Goal: Task Accomplishment & Management: Manage account settings

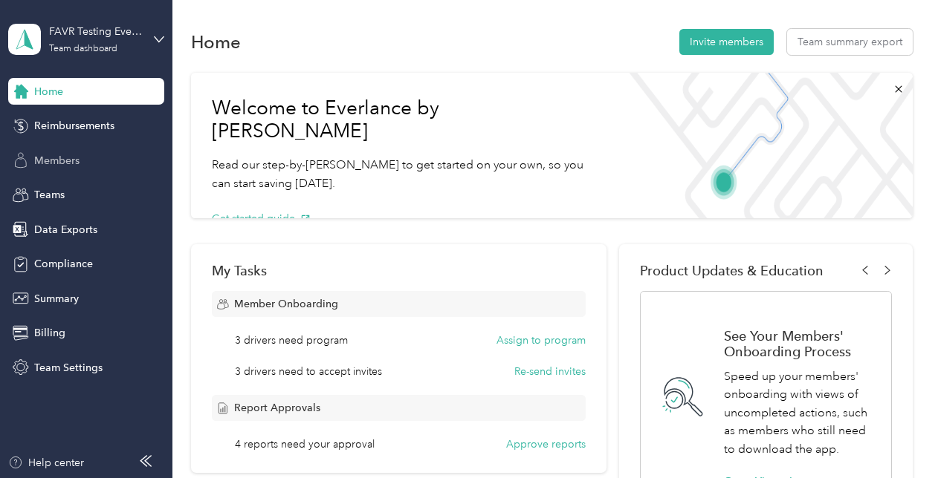
click at [70, 169] on div "Members" at bounding box center [86, 160] width 156 height 27
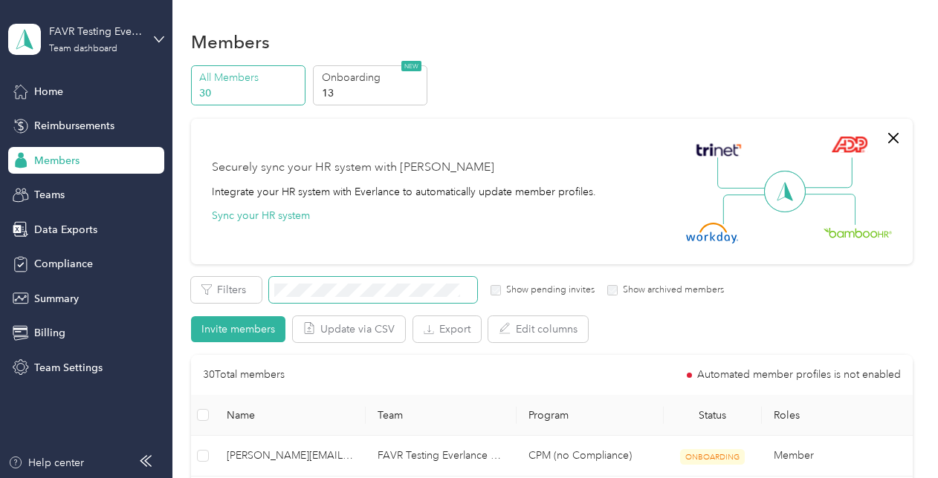
click at [384, 282] on span at bounding box center [373, 290] width 208 height 26
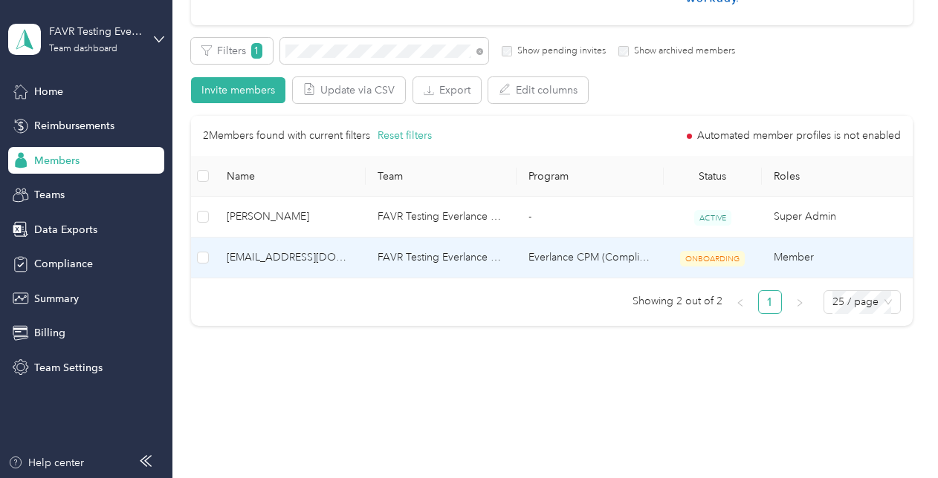
click at [511, 266] on td "FAVR Testing Everlance Main" at bounding box center [441, 258] width 151 height 41
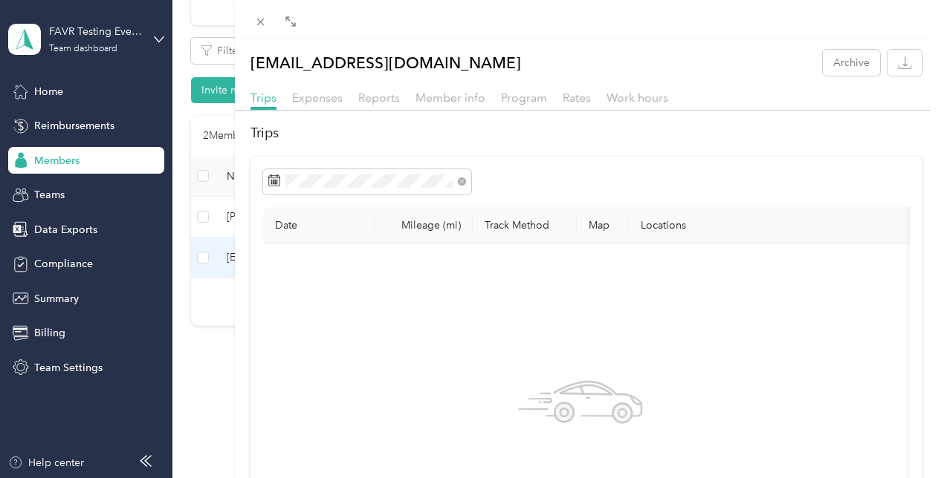
scroll to position [3, 0]
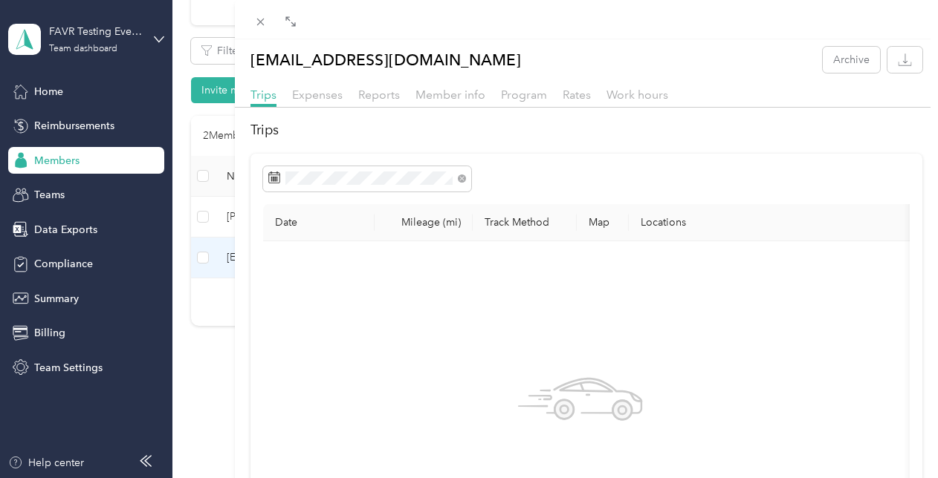
click at [475, 105] on div "Trips Expenses Reports Member info Program Rates Work hours" at bounding box center [587, 97] width 704 height 22
click at [476, 98] on span "Member info" at bounding box center [450, 95] width 70 height 14
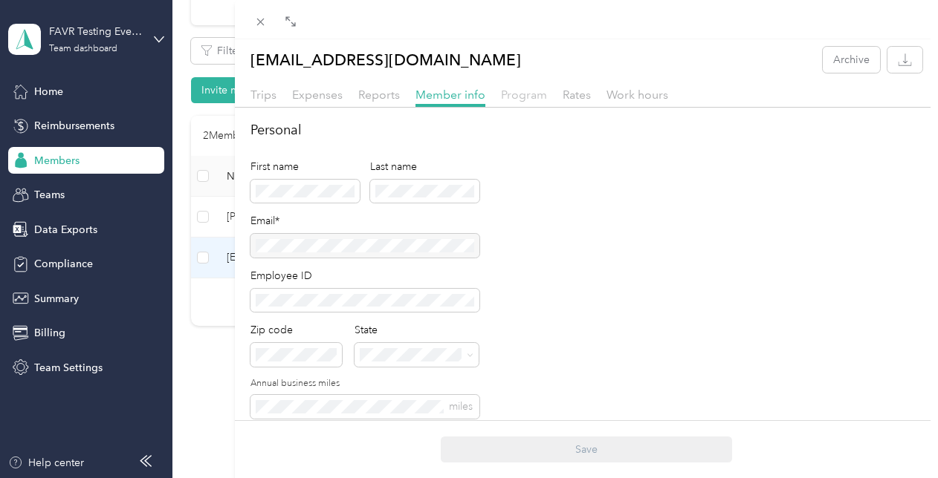
click at [533, 99] on span "Program" at bounding box center [524, 95] width 46 height 14
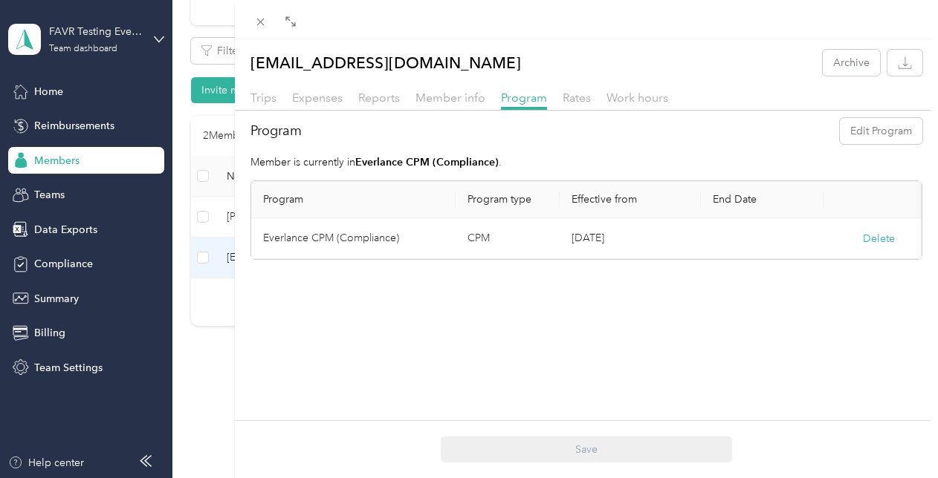
click at [516, 245] on td "CPM" at bounding box center [507, 238] width 104 height 41
click at [254, 19] on icon at bounding box center [260, 22] width 13 height 13
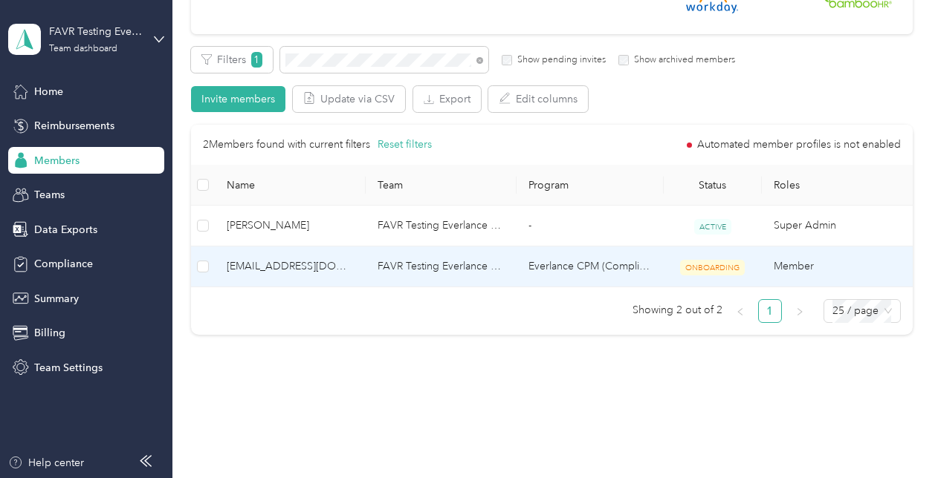
scroll to position [234, 0]
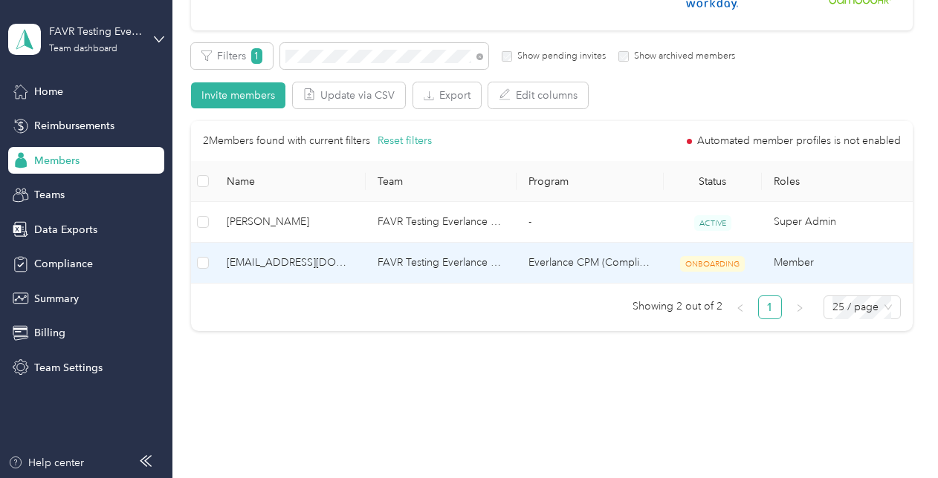
click at [704, 262] on span "ONBOARDING" at bounding box center [712, 264] width 65 height 16
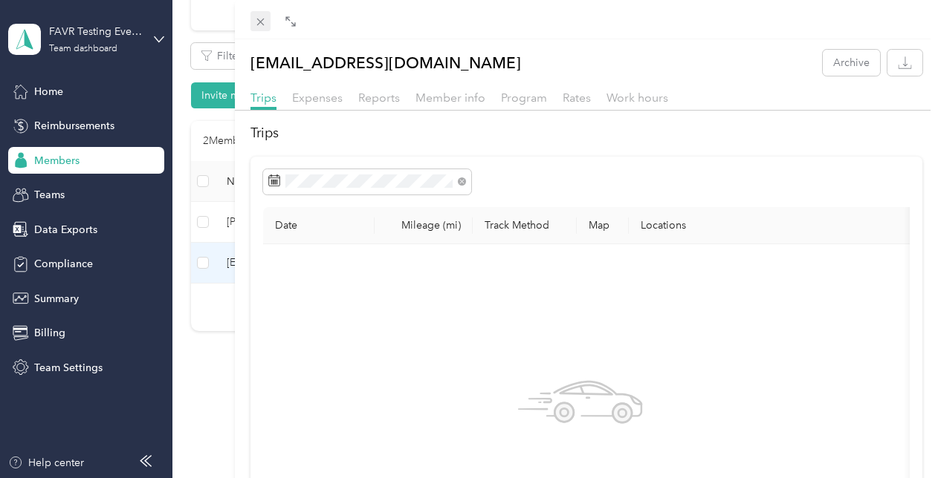
click at [261, 16] on icon at bounding box center [260, 22] width 13 height 13
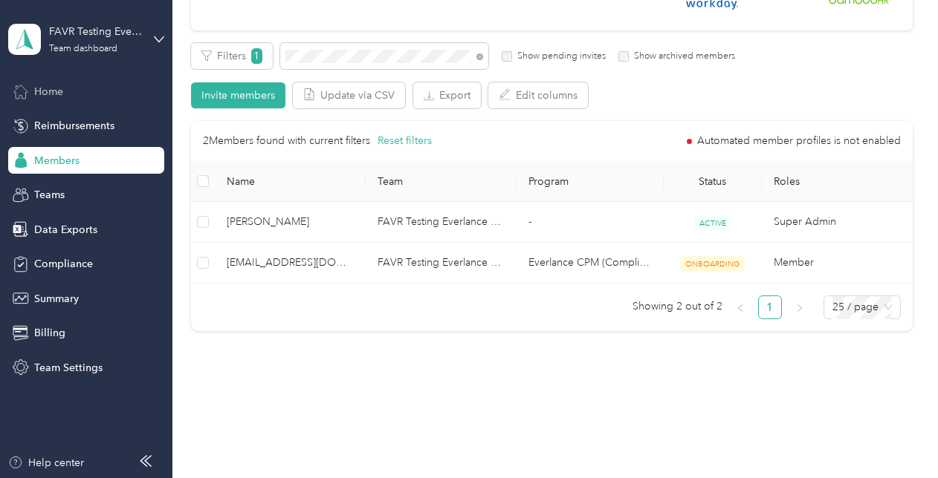
click at [30, 103] on div "Home" at bounding box center [86, 91] width 156 height 27
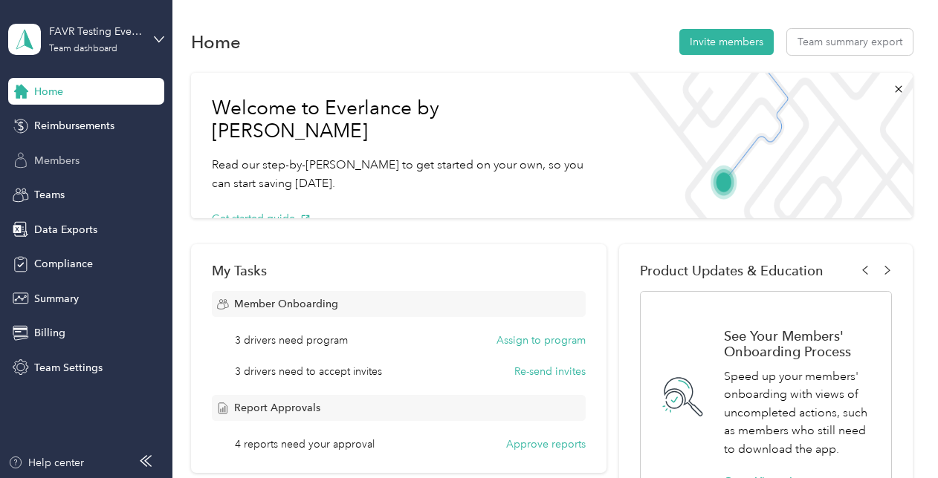
click at [54, 150] on div "Members" at bounding box center [86, 160] width 156 height 27
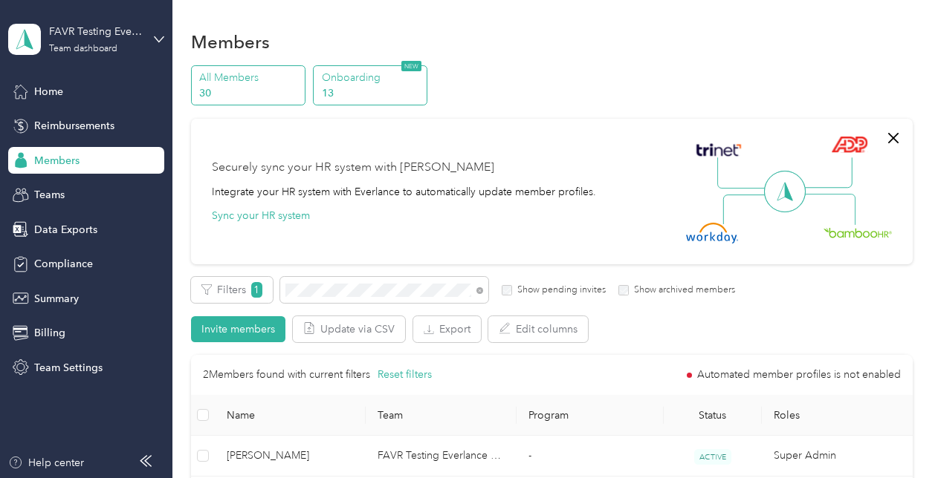
click at [385, 91] on p "13" at bounding box center [372, 93] width 101 height 16
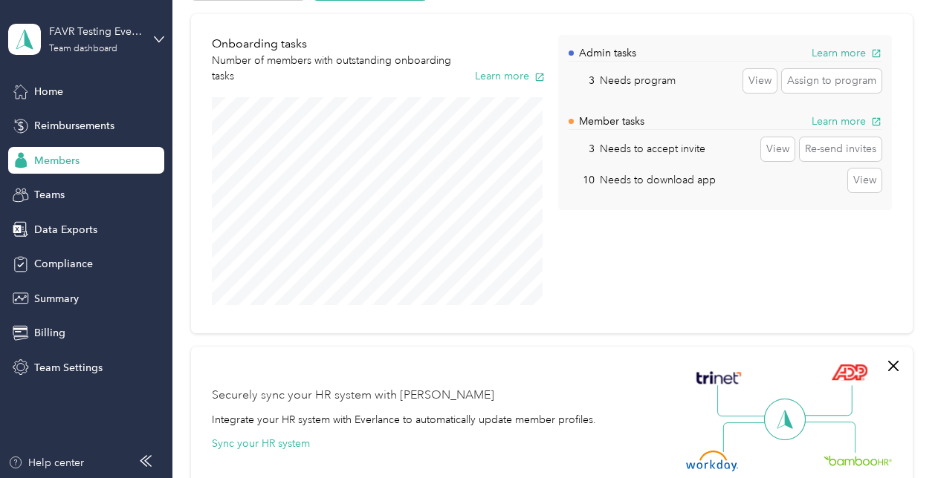
scroll to position [105, 0]
click at [758, 78] on button "View" at bounding box center [759, 80] width 33 height 24
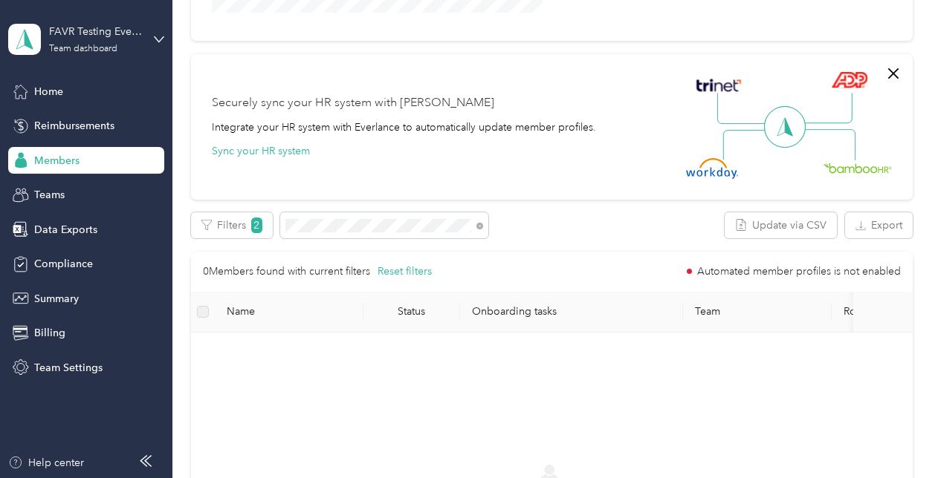
scroll to position [381, 0]
click at [479, 226] on icon at bounding box center [479, 227] width 7 height 7
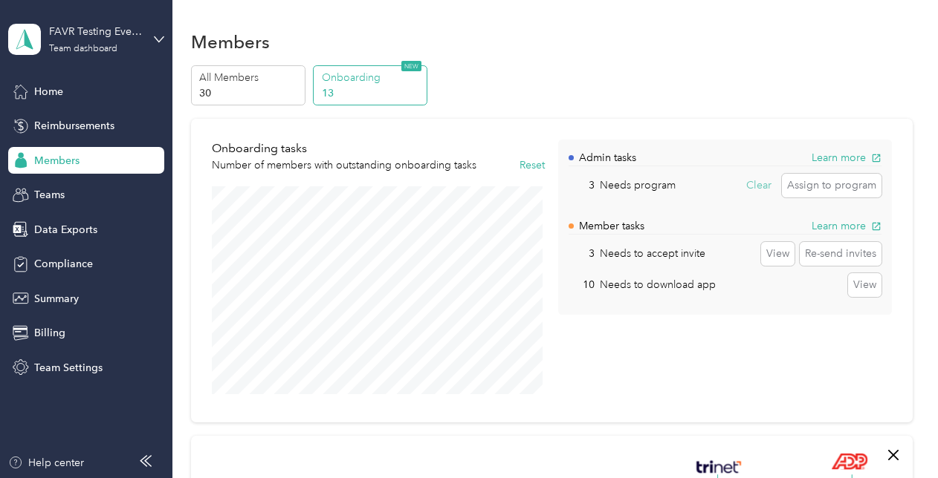
click at [762, 181] on button "Clear" at bounding box center [759, 186] width 36 height 24
click at [762, 181] on button "View" at bounding box center [759, 186] width 33 height 24
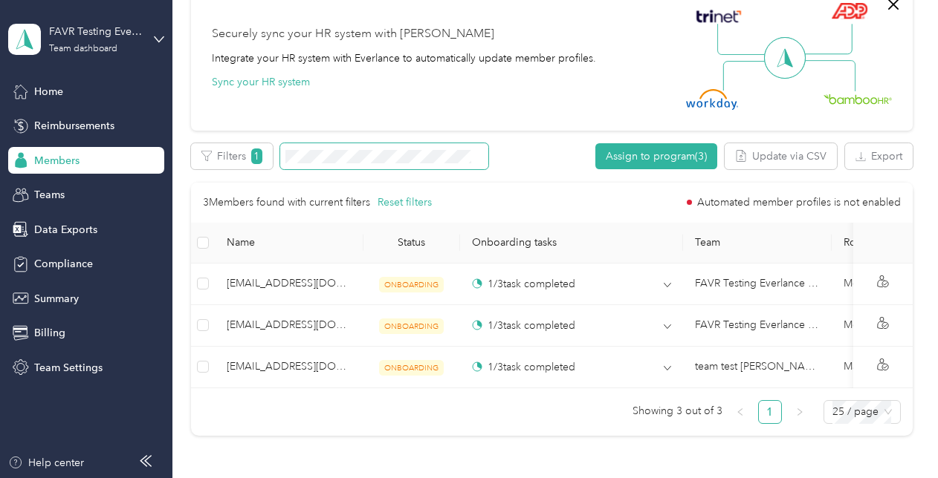
scroll to position [450, 0]
click at [49, 169] on div "Members" at bounding box center [86, 160] width 156 height 27
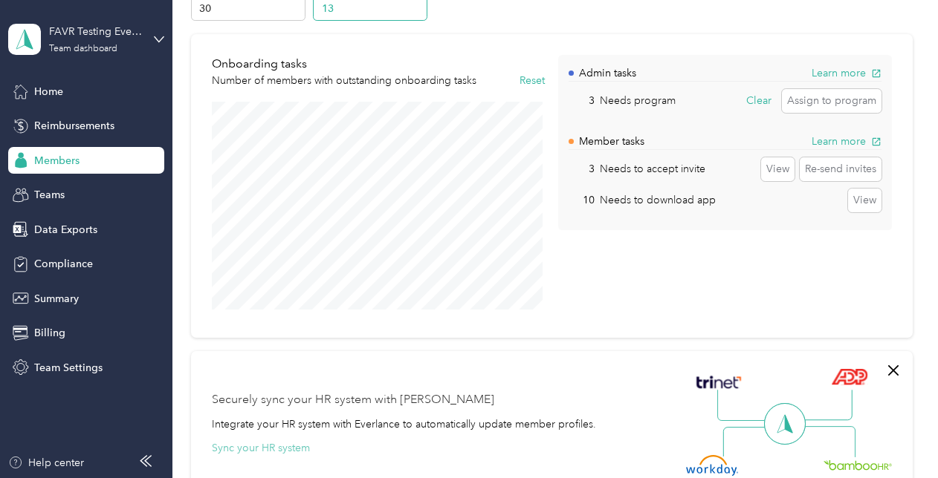
scroll to position [0, 0]
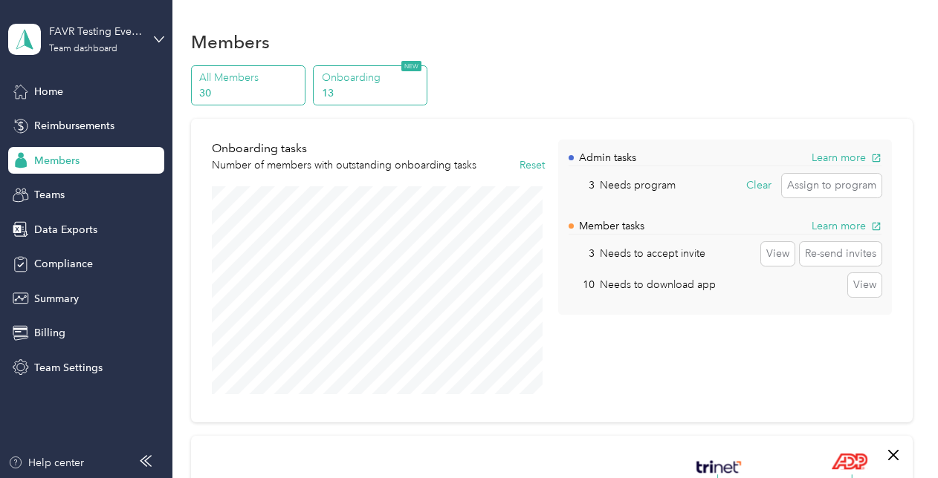
click at [216, 74] on p "All Members" at bounding box center [249, 78] width 101 height 16
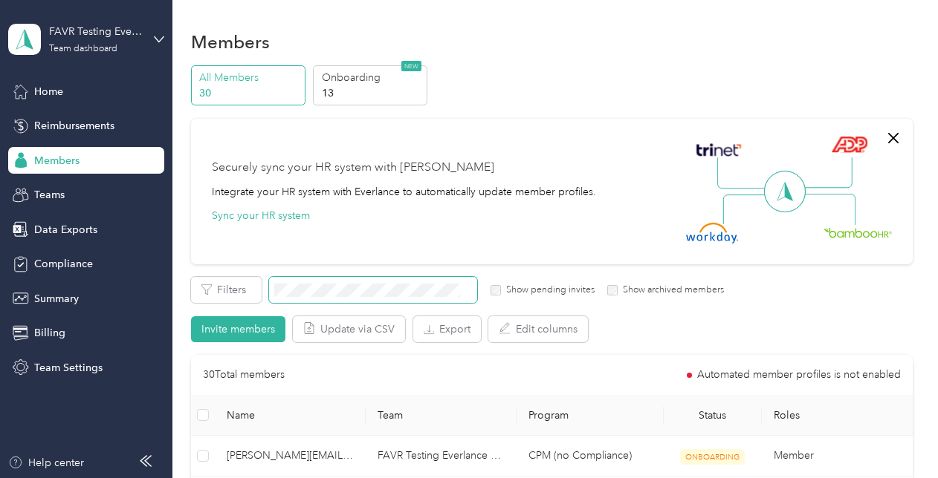
click at [342, 303] on div "Filters Show pending invites Show archived members Invite members Update via CS…" at bounding box center [551, 309] width 721 height 65
click at [345, 299] on span at bounding box center [373, 290] width 208 height 26
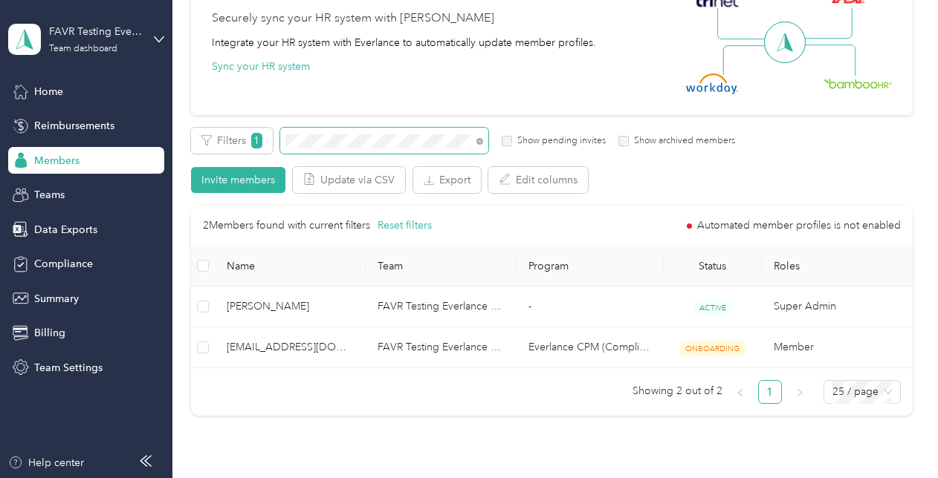
scroll to position [152, 0]
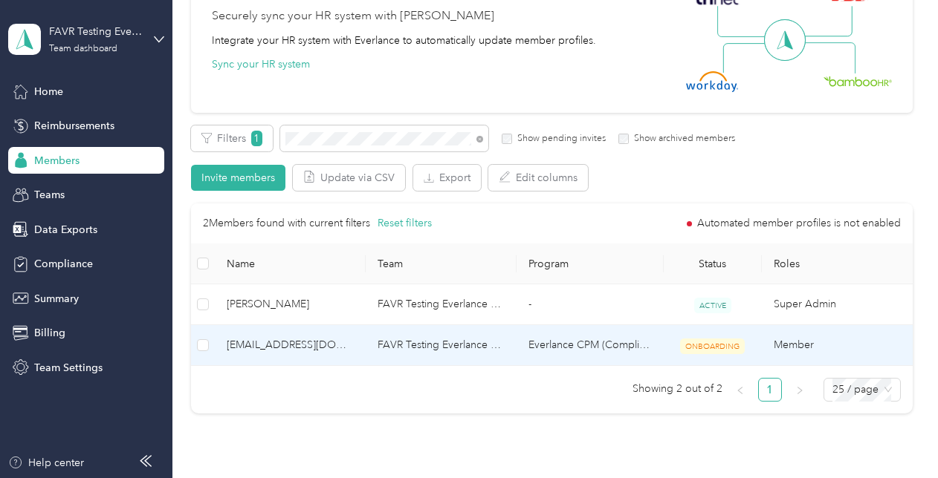
click at [663, 349] on td "ONBOARDING" at bounding box center [712, 345] width 98 height 41
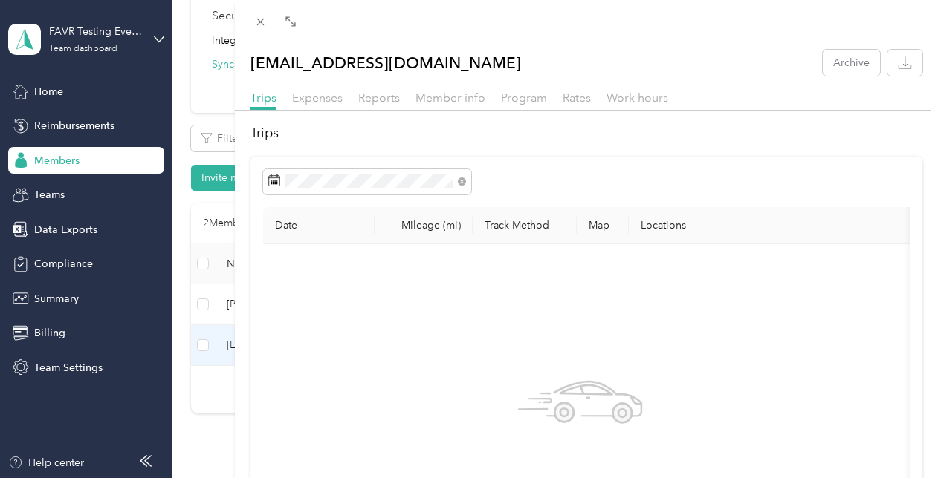
click at [516, 89] on div "Program" at bounding box center [524, 98] width 46 height 19
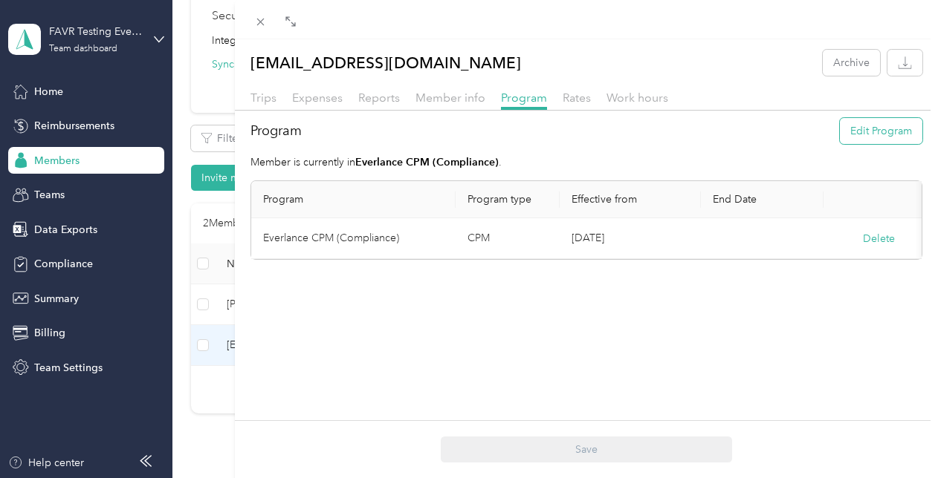
click at [903, 137] on button "Edit Program" at bounding box center [881, 131] width 82 height 26
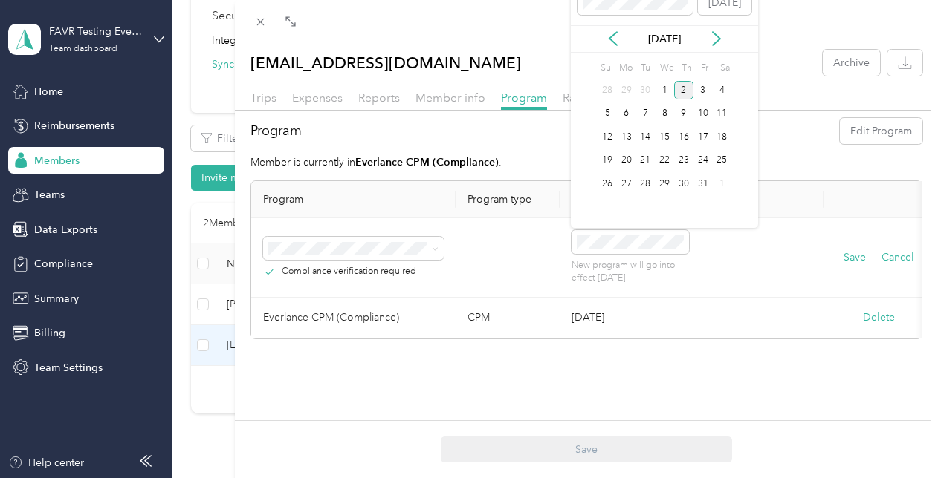
click at [616, 48] on div "[DATE]" at bounding box center [664, 38] width 187 height 27
click at [614, 38] on icon at bounding box center [612, 38] width 15 height 15
click at [626, 91] on div "1" at bounding box center [626, 90] width 19 height 19
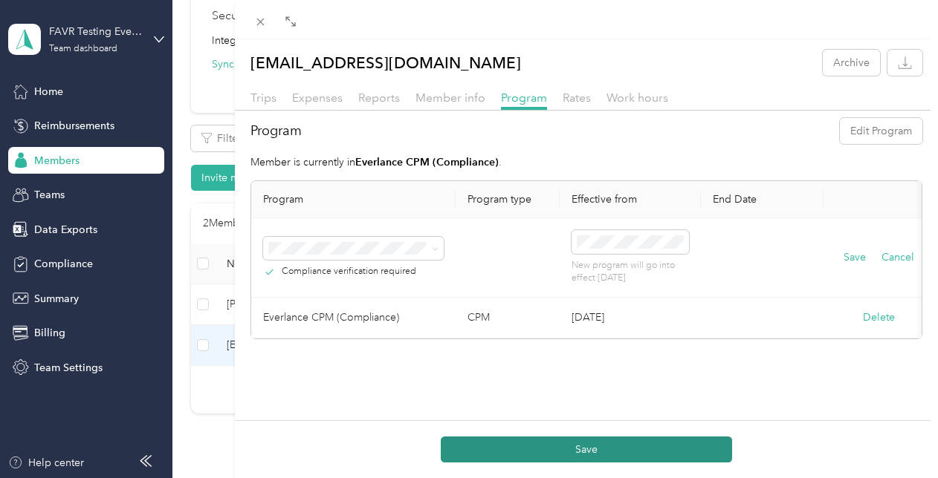
click at [514, 447] on button "Save" at bounding box center [586, 450] width 291 height 26
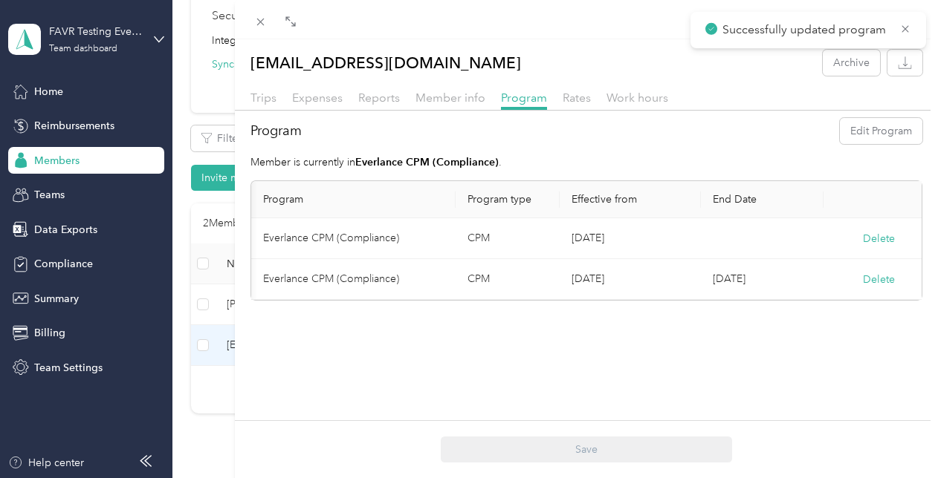
scroll to position [0, 24]
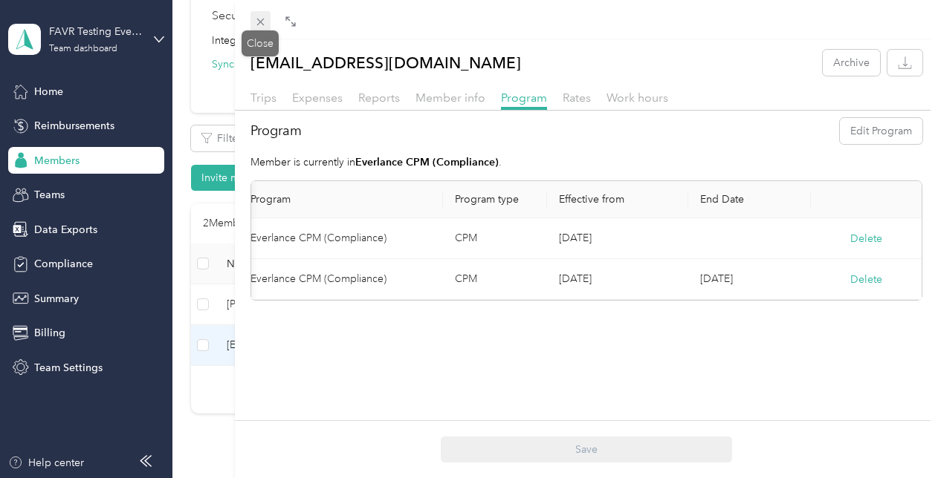
click at [261, 19] on icon at bounding box center [260, 22] width 13 height 13
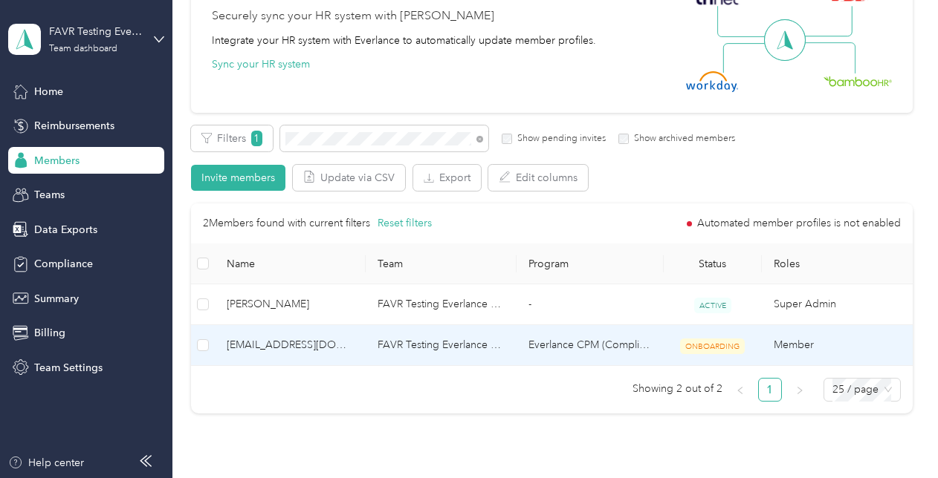
click at [689, 348] on span "ONBOARDING" at bounding box center [712, 347] width 65 height 16
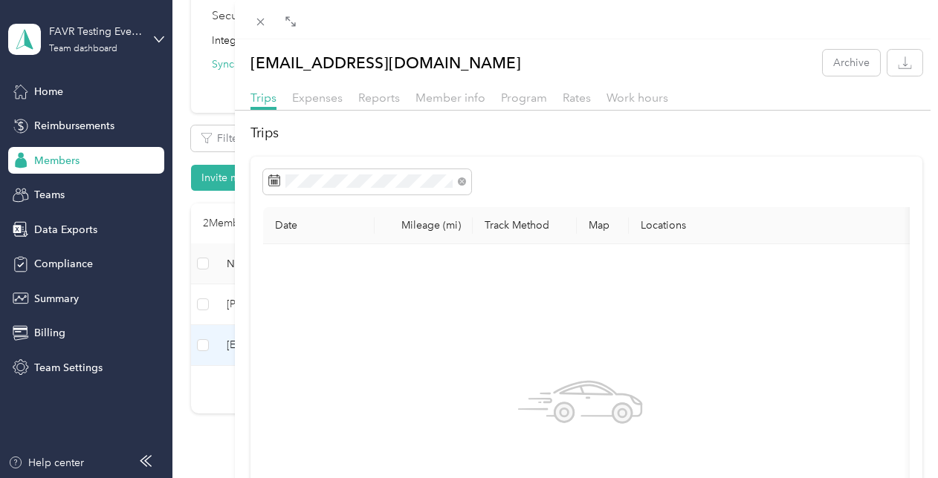
click at [73, 86] on div "[EMAIL_ADDRESS][DOMAIN_NAME] Archive Trips Expenses Reports Member info Program…" at bounding box center [469, 239] width 938 height 478
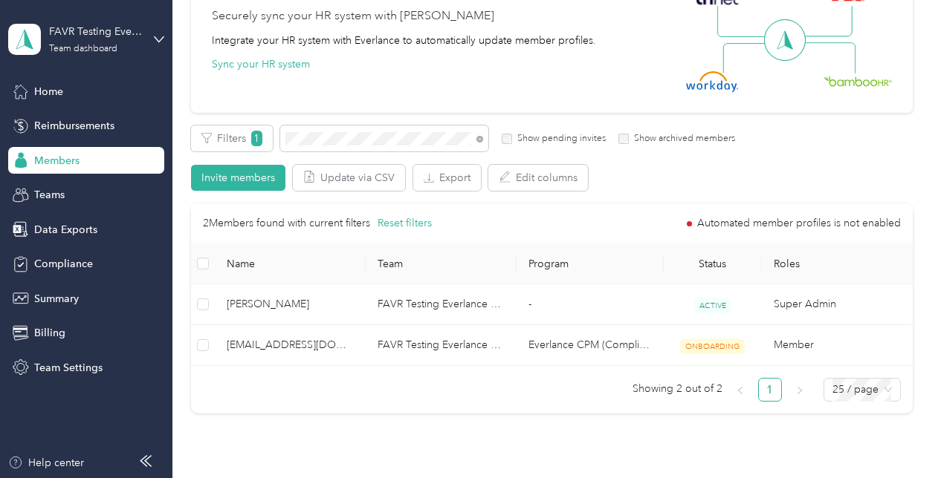
click at [25, 100] on div at bounding box center [469, 239] width 938 height 478
click at [38, 95] on span "Home" at bounding box center [48, 92] width 29 height 16
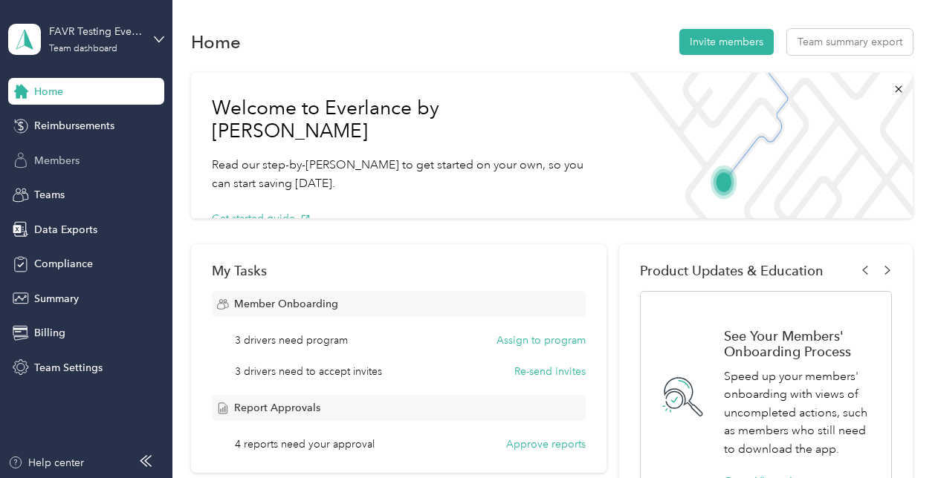
click at [64, 163] on span "Members" at bounding box center [56, 161] width 45 height 16
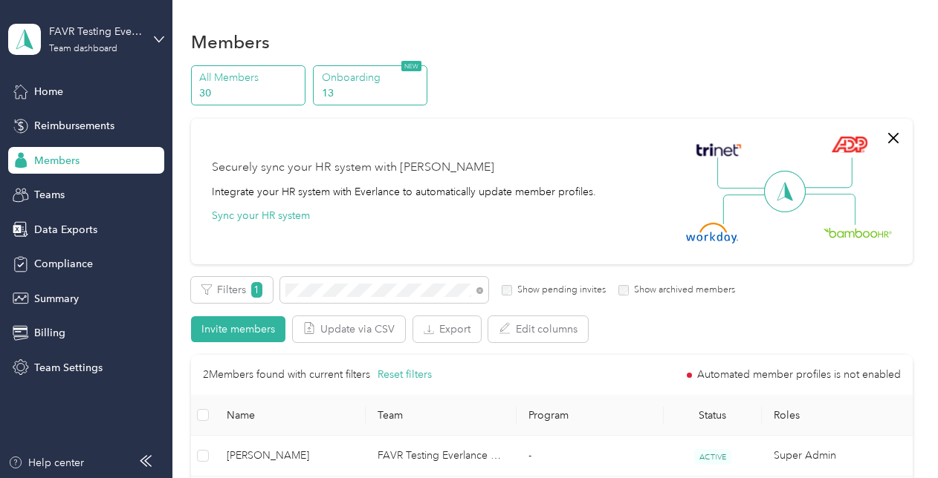
click at [355, 94] on p "13" at bounding box center [372, 93] width 101 height 16
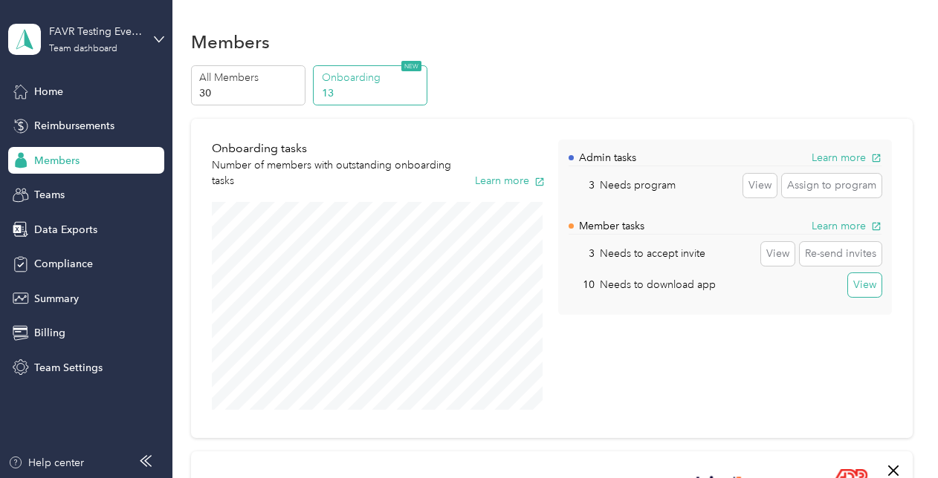
click at [859, 286] on button "View" at bounding box center [864, 285] width 33 height 24
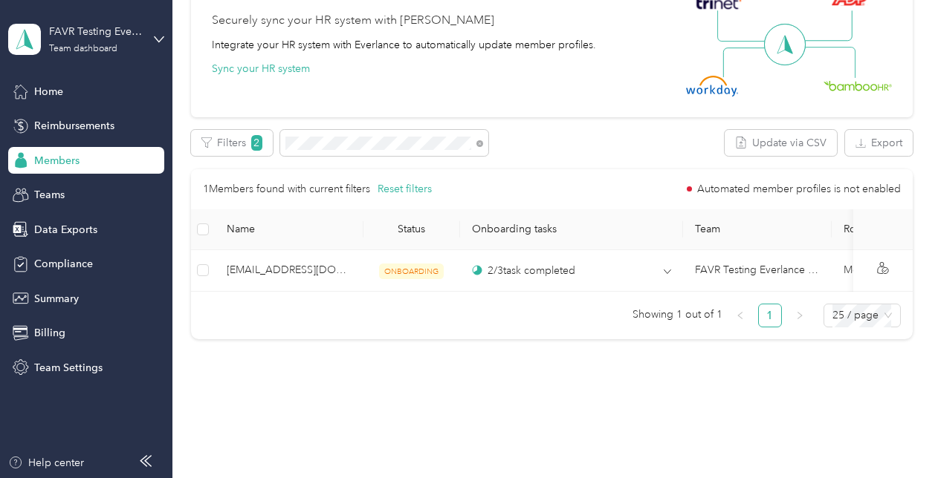
scroll to position [501, 0]
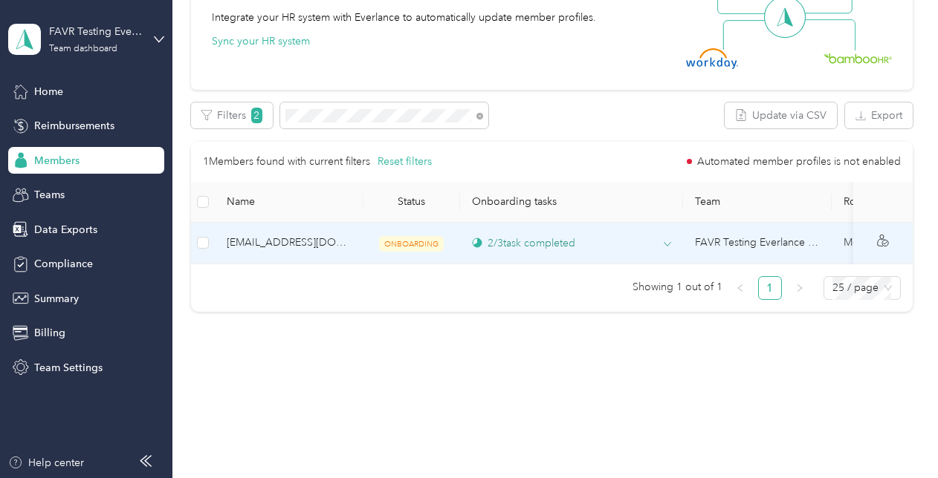
click at [664, 243] on icon at bounding box center [666, 245] width 7 height 4
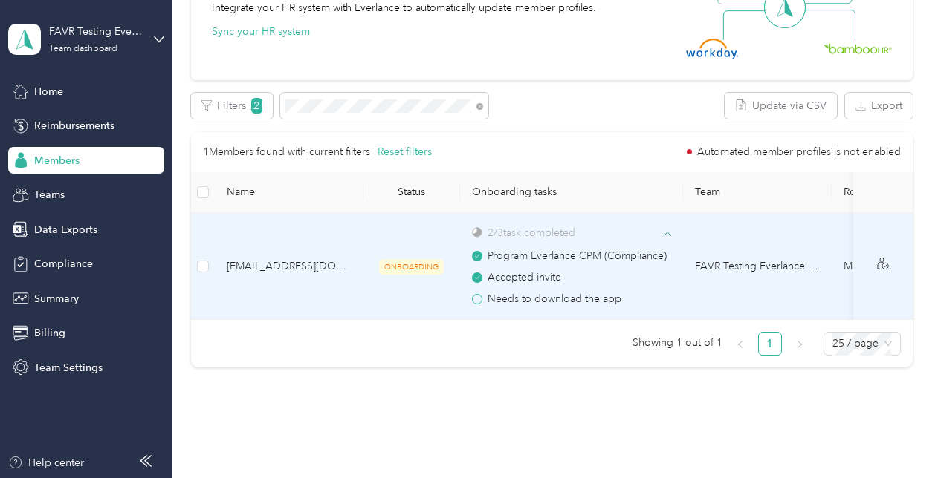
click at [480, 297] on span at bounding box center [477, 299] width 10 height 10
click at [588, 296] on span "Needs to download the app" at bounding box center [554, 299] width 134 height 16
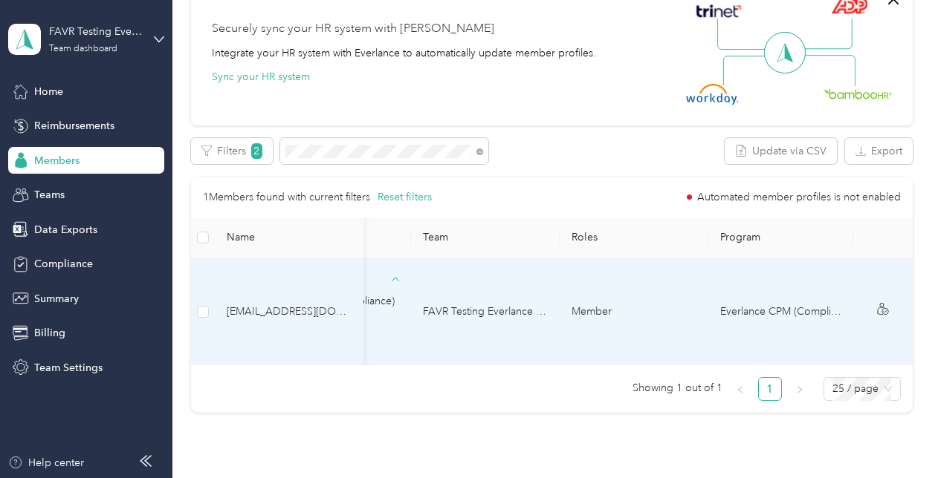
scroll to position [0, 0]
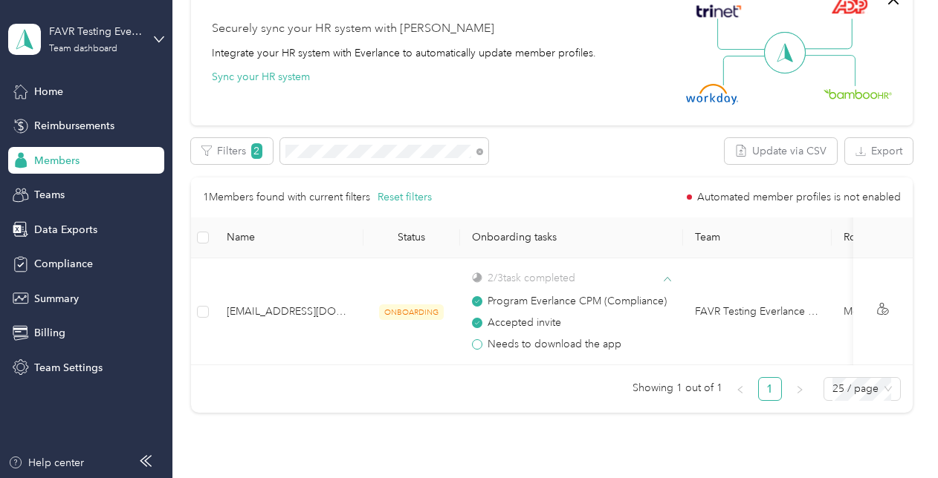
click at [71, 165] on span "Members" at bounding box center [56, 161] width 45 height 16
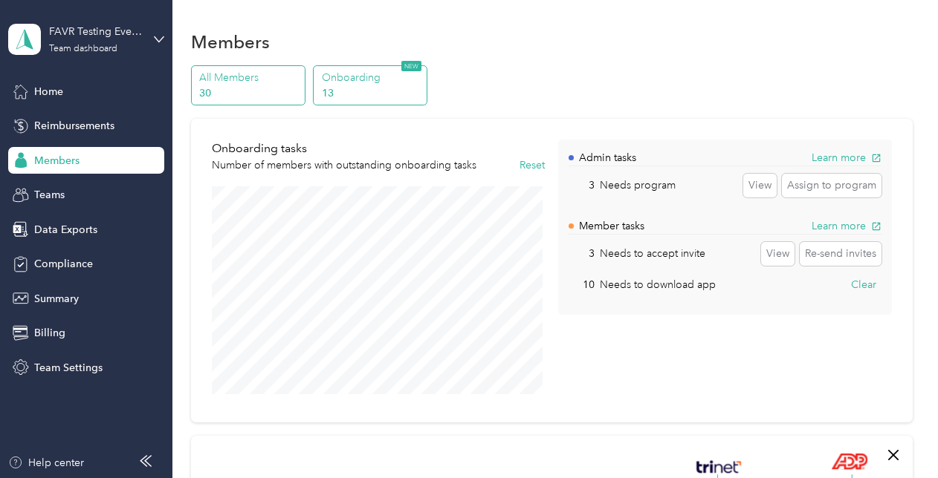
click at [266, 93] on p "30" at bounding box center [249, 93] width 101 height 16
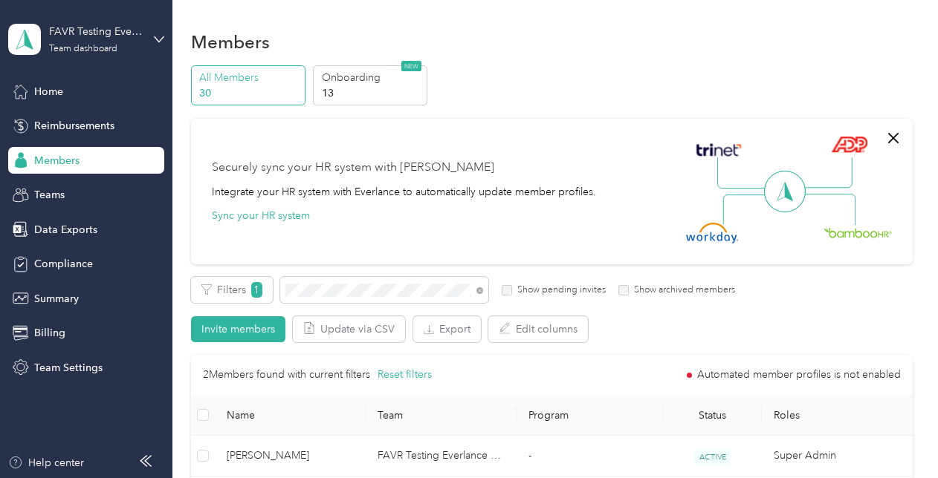
scroll to position [134, 0]
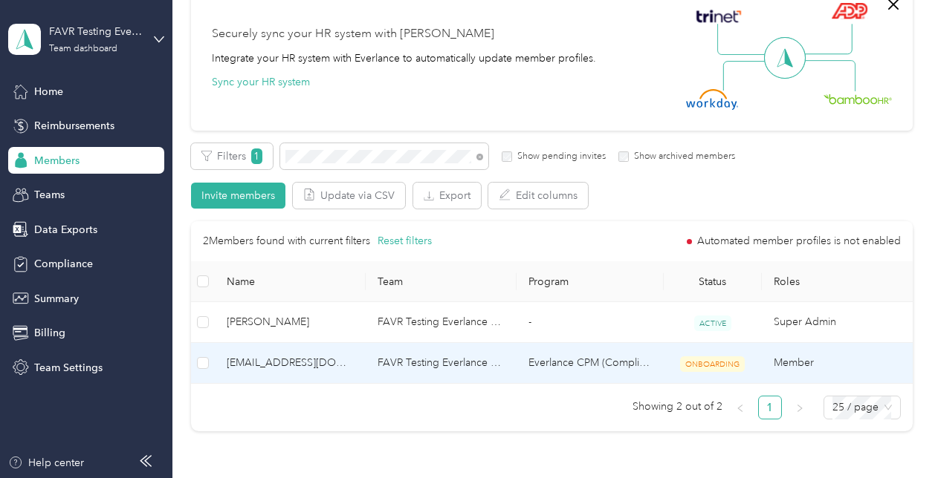
click at [333, 361] on span "[EMAIL_ADDRESS][DOMAIN_NAME]" at bounding box center [290, 363] width 127 height 16
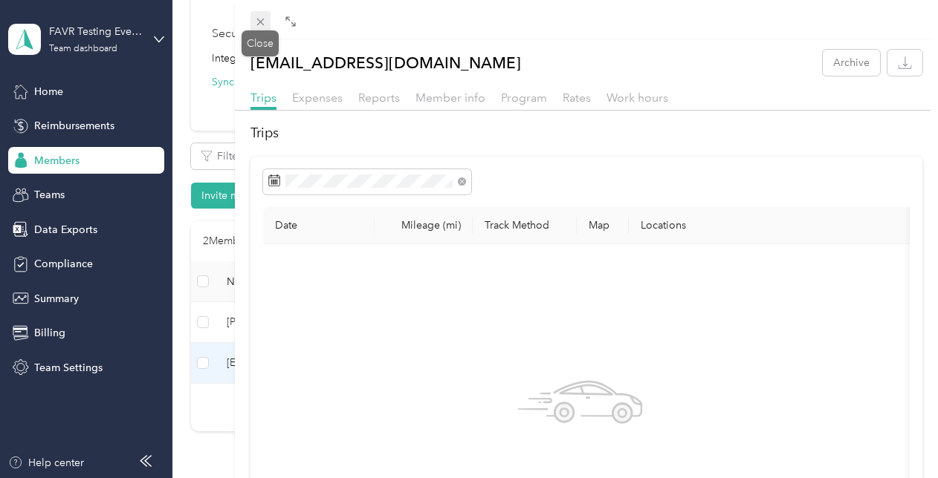
click at [256, 25] on icon at bounding box center [260, 22] width 13 height 13
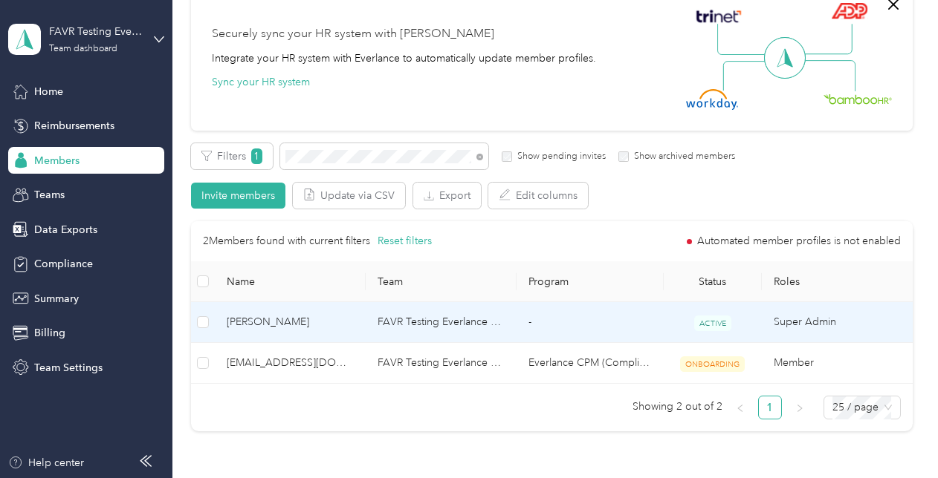
click at [539, 330] on td "-" at bounding box center [589, 322] width 147 height 41
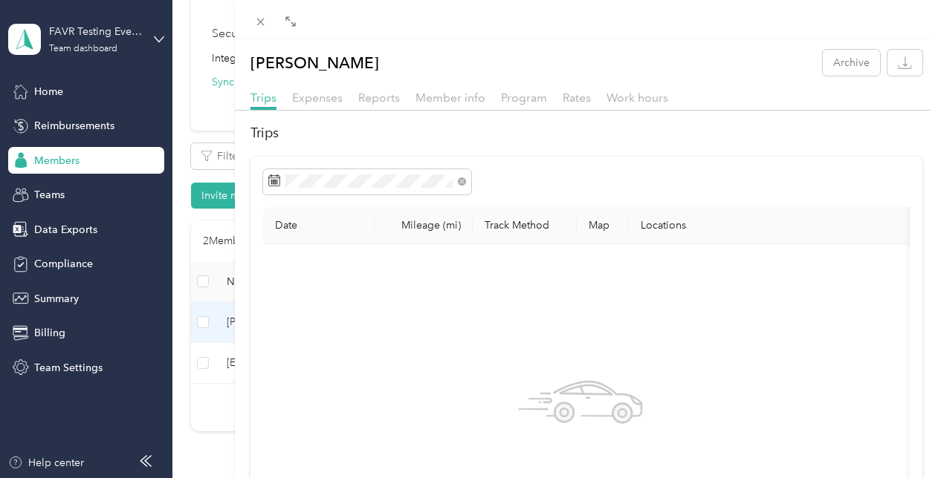
click at [450, 105] on div "Member info" at bounding box center [450, 98] width 70 height 19
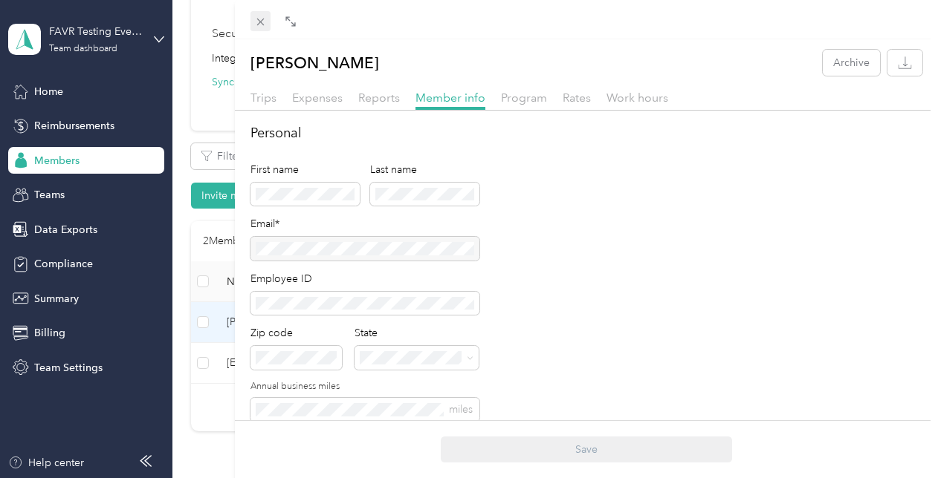
click at [259, 478] on div "Drag to resize Click to close [PERSON_NAME] Archive Trips Expenses Reports Memb…" at bounding box center [465, 478] width 930 height 0
click at [256, 19] on icon at bounding box center [260, 22] width 13 height 13
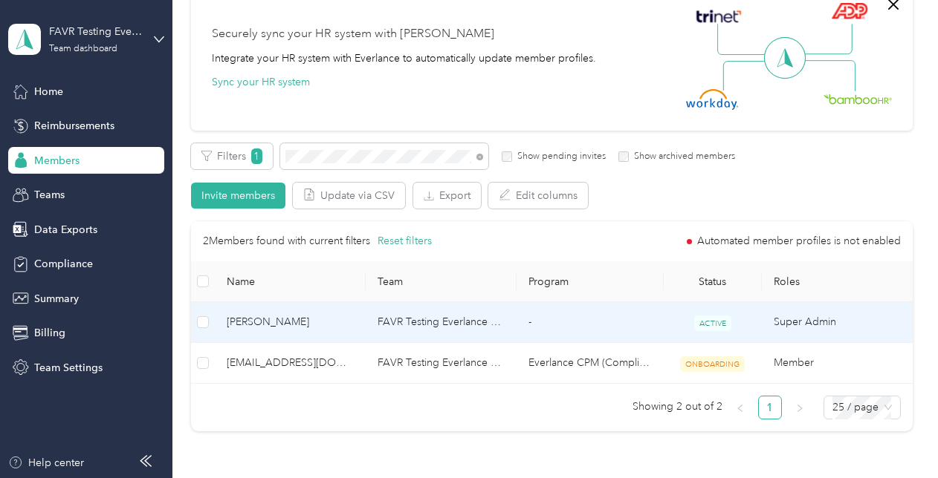
click at [594, 333] on td "-" at bounding box center [589, 322] width 147 height 41
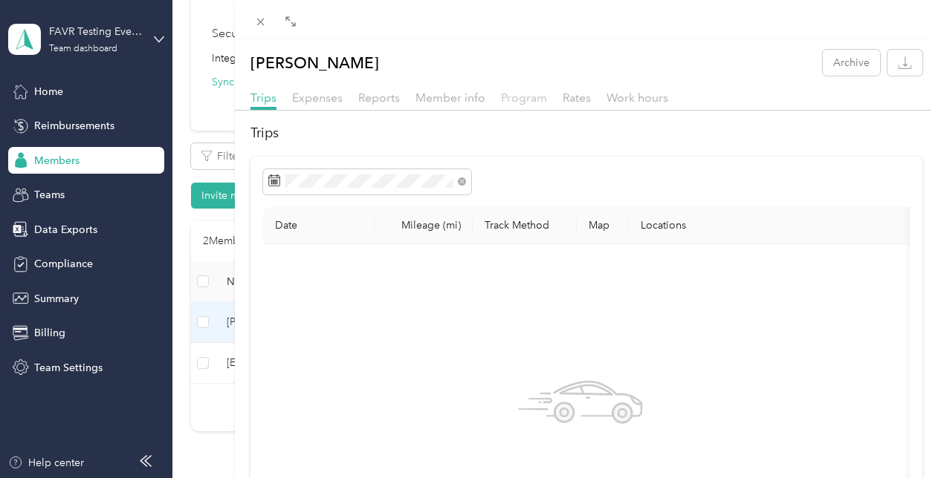
click at [519, 92] on span "Program" at bounding box center [524, 98] width 46 height 14
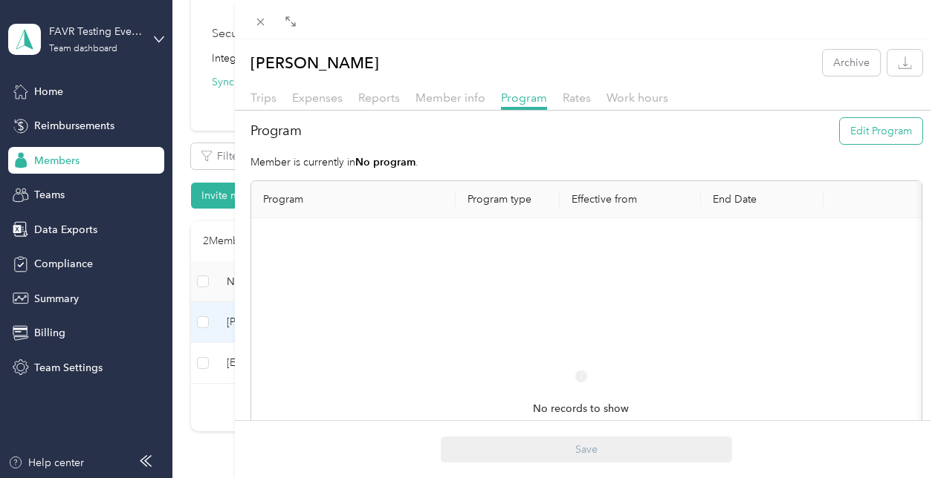
click at [840, 134] on button "Edit Program" at bounding box center [881, 131] width 82 height 26
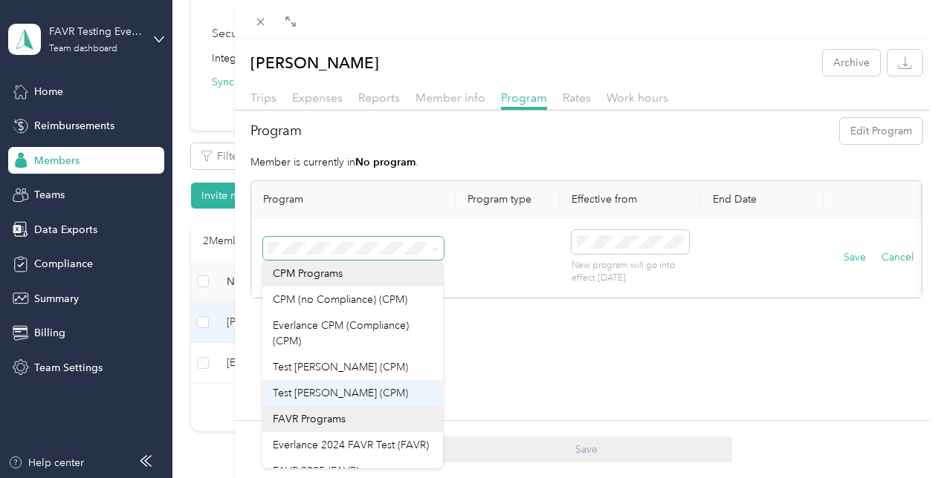
scroll to position [57, 0]
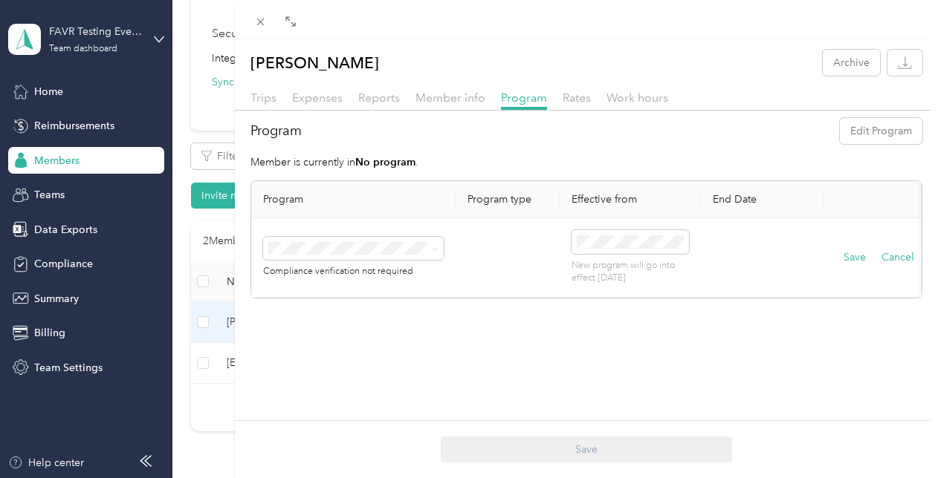
click at [354, 396] on div "Everlance 2024 FAVR Test (FAVR)" at bounding box center [353, 404] width 160 height 16
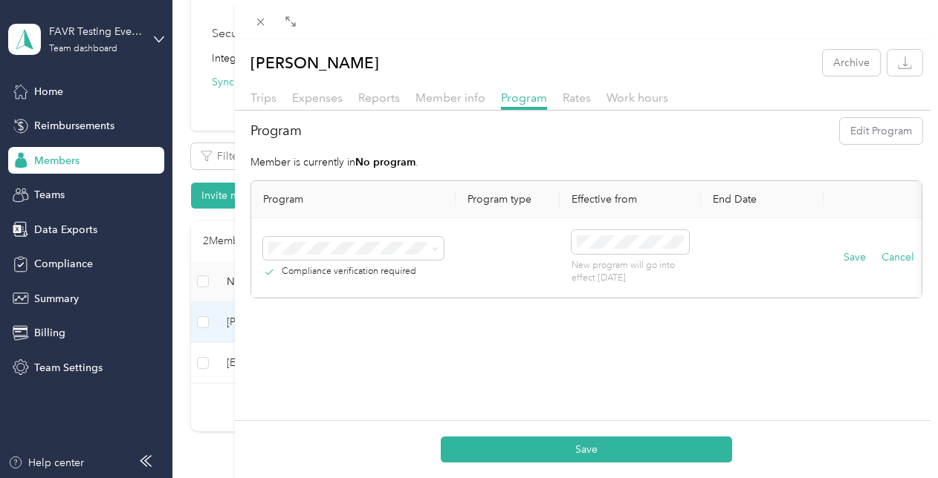
scroll to position [0, 24]
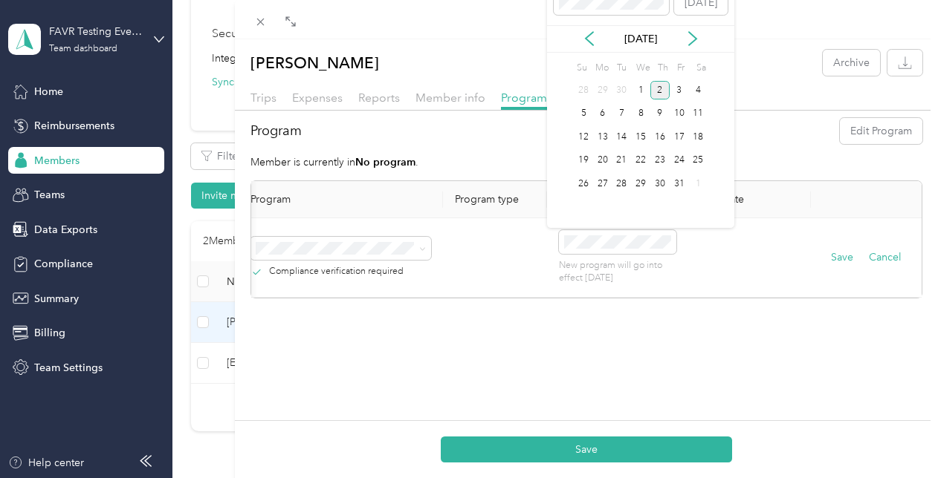
click at [587, 55] on div "Selected date [DATE] [DATE] Su Mo Tu We Th Fr Sa 28 29 30 1 2 3 4 5 6 7 8 9 10 …" at bounding box center [640, 98] width 187 height 260
click at [594, 39] on icon at bounding box center [589, 38] width 15 height 15
click at [599, 89] on div "1" at bounding box center [602, 90] width 19 height 19
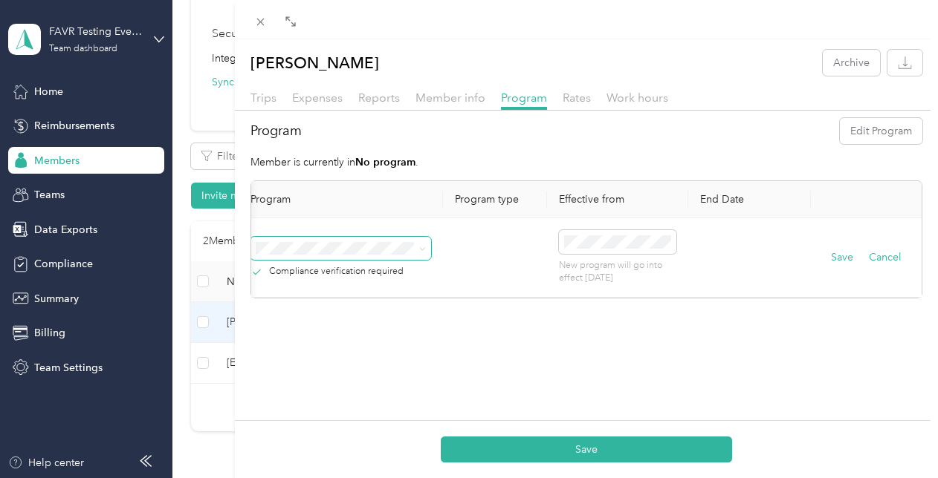
click at [285, 257] on span at bounding box center [340, 249] width 181 height 24
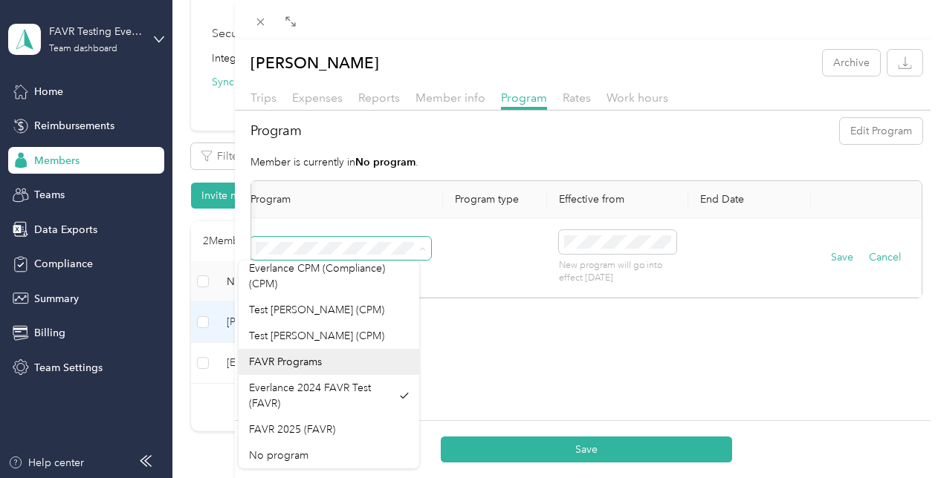
scroll to position [0, 0]
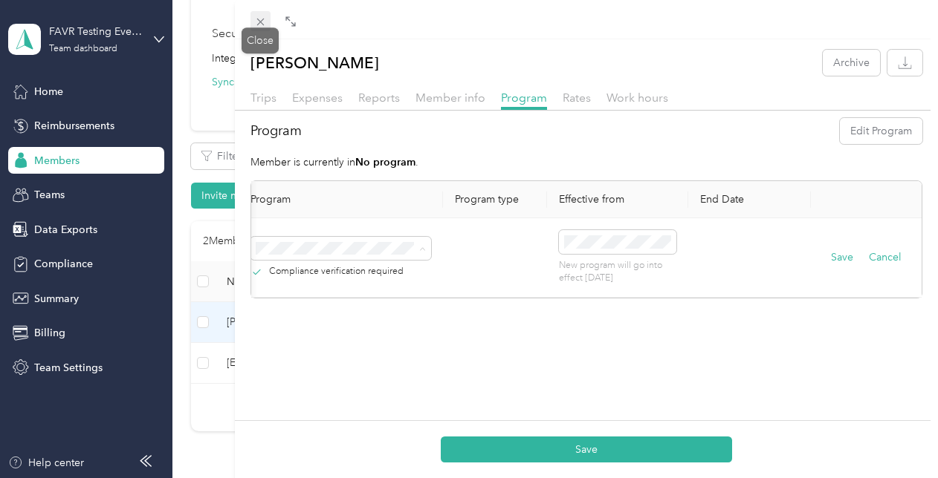
click at [263, 22] on icon at bounding box center [260, 22] width 13 height 13
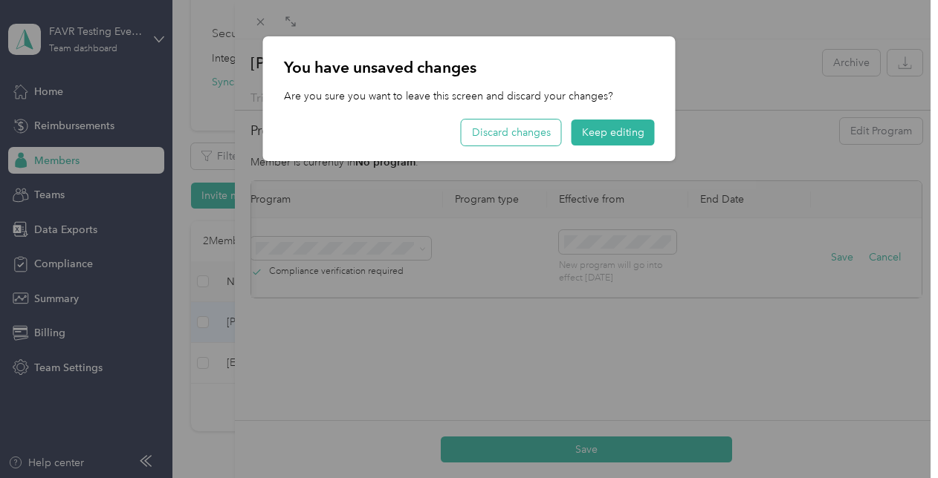
click at [539, 132] on button "Discard changes" at bounding box center [511, 133] width 100 height 26
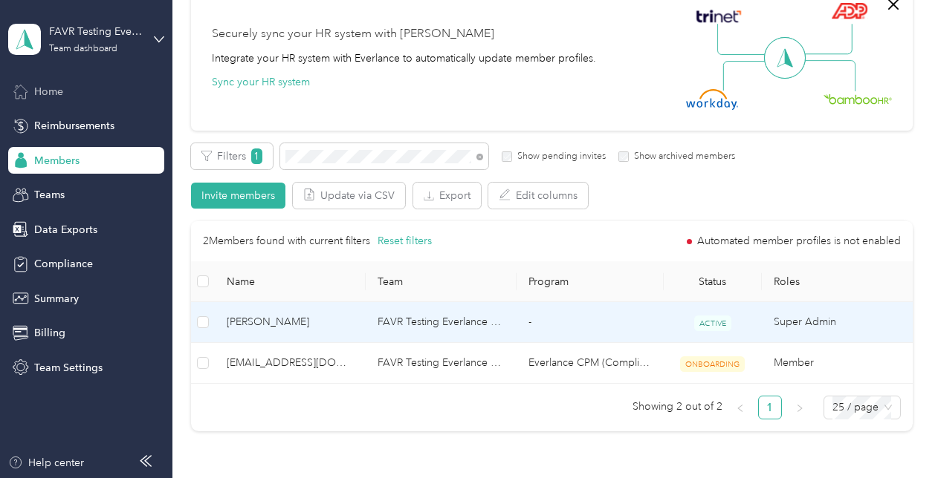
click at [56, 92] on span "Home" at bounding box center [48, 92] width 29 height 16
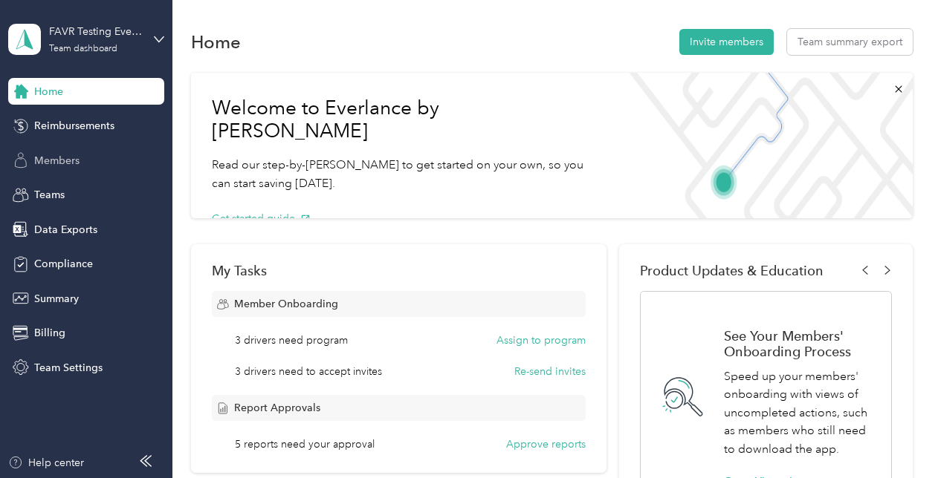
click at [70, 169] on div "Members" at bounding box center [86, 160] width 156 height 27
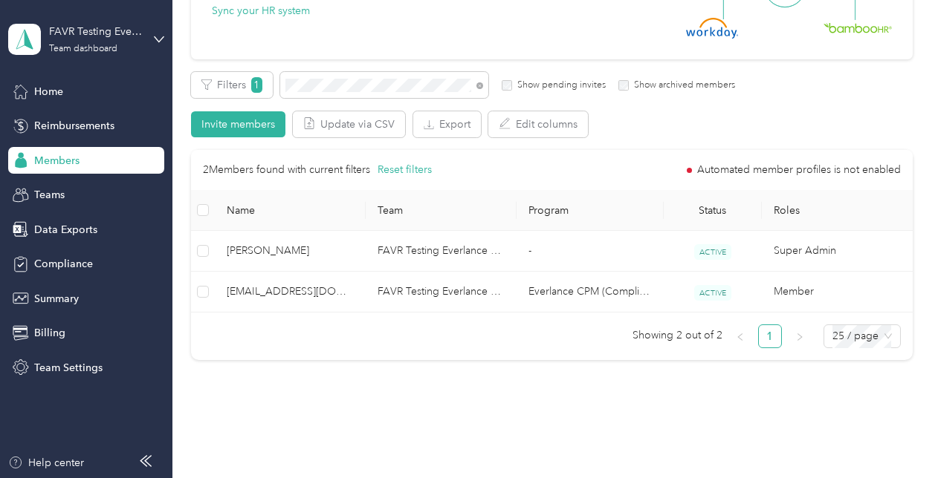
scroll to position [205, 0]
